Goal: Check status: Check status

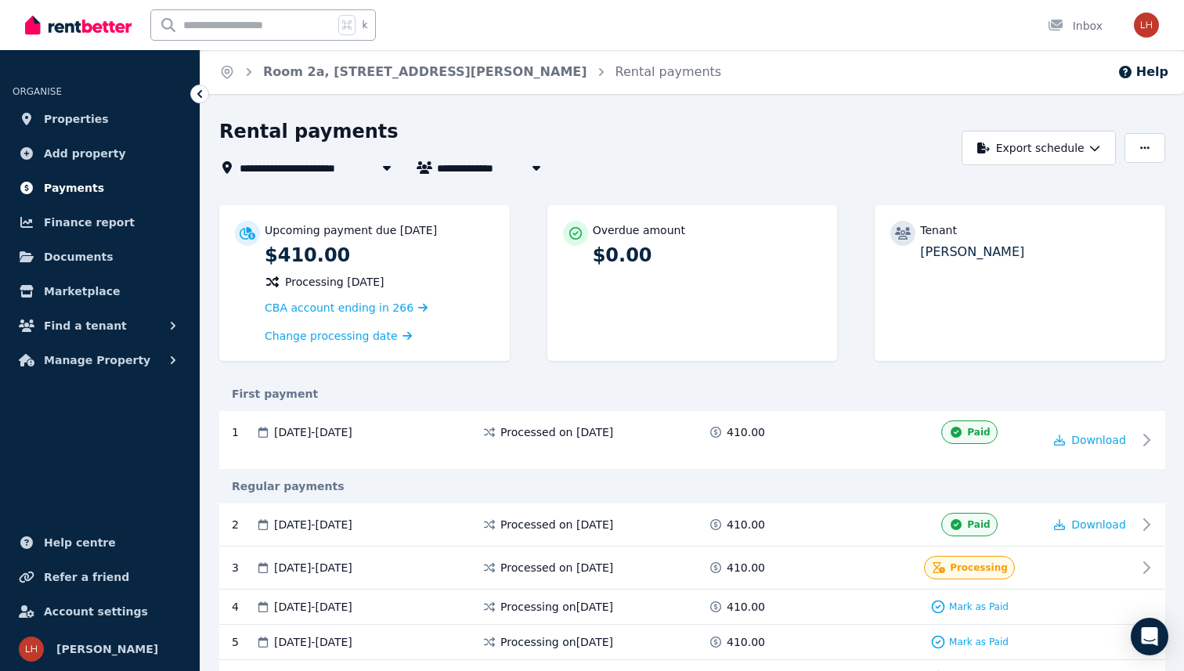
click at [146, 181] on link "Payments" at bounding box center [100, 187] width 175 height 31
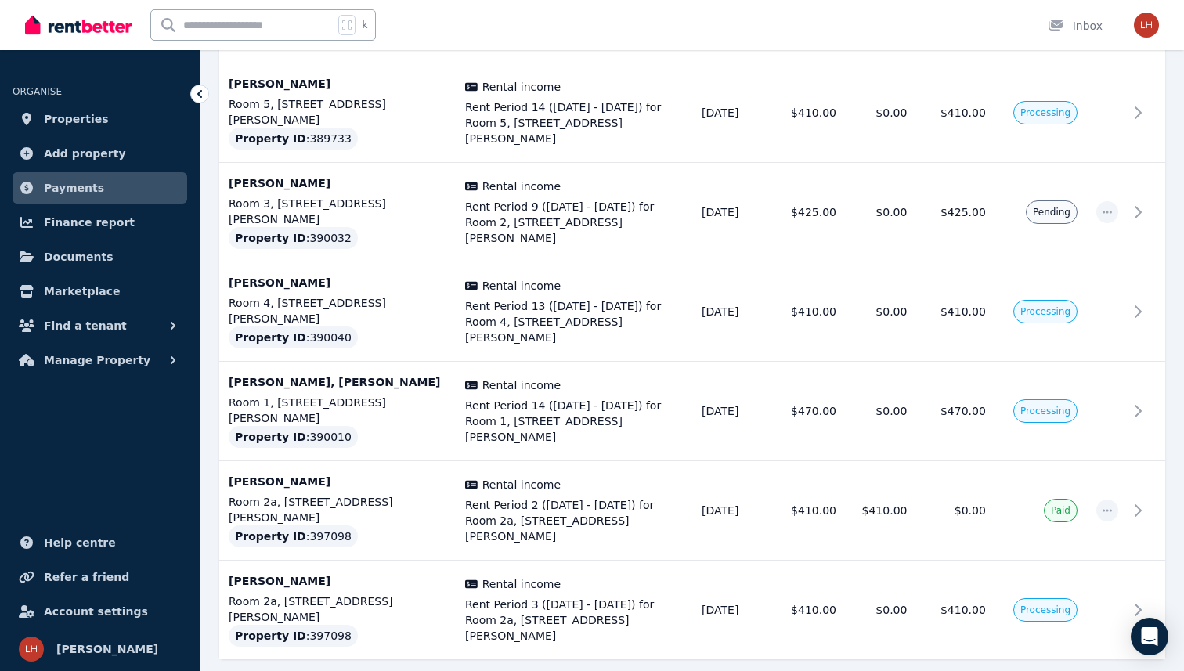
scroll to position [820, 0]
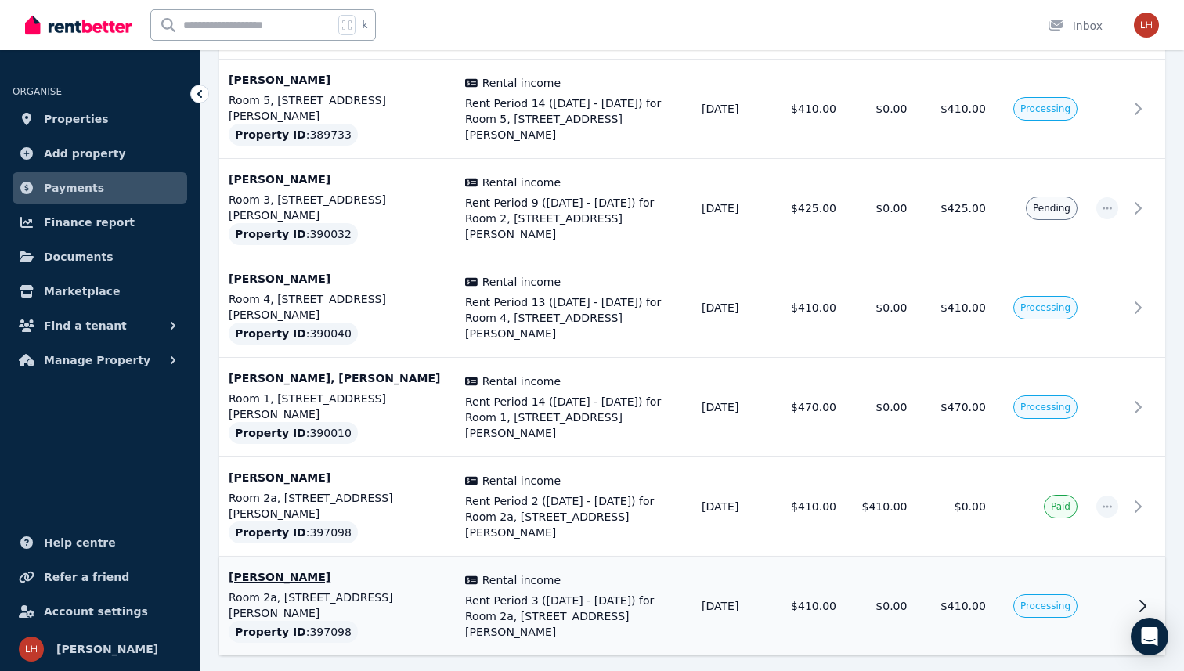
click at [429, 557] on td "[PERSON_NAME] Room 2a, [STREET_ADDRESS][PERSON_NAME] Property ID : 397098" at bounding box center [337, 606] width 236 height 99
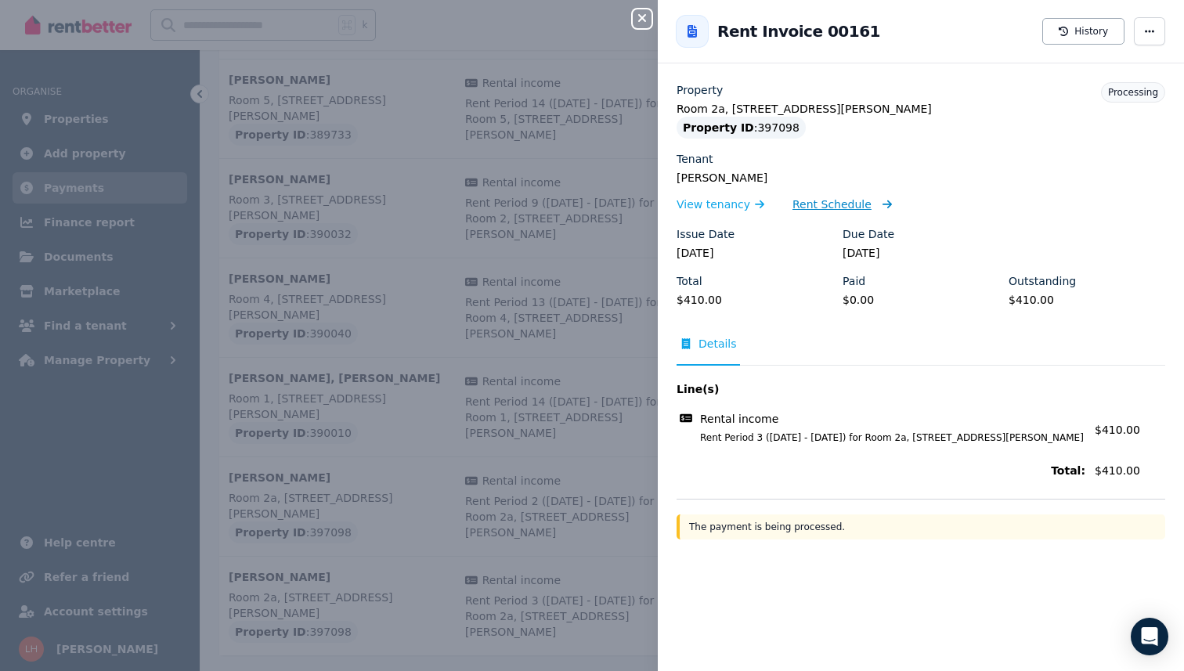
click at [815, 206] on span "Rent Schedule" at bounding box center [831, 204] width 79 height 16
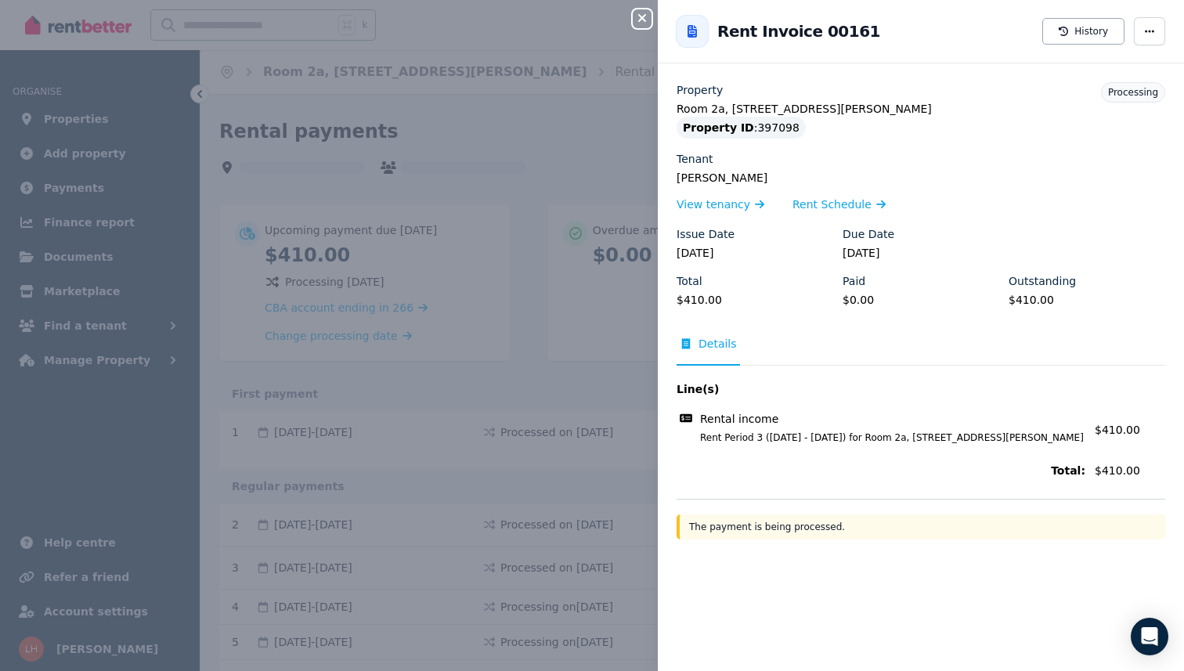
click at [441, 414] on div "Close panel Back to Rent Invoice 00161 History Property Room [GEOGRAPHIC_DATA][…" at bounding box center [592, 335] width 1184 height 671
